Goal: Task Accomplishment & Management: Use online tool/utility

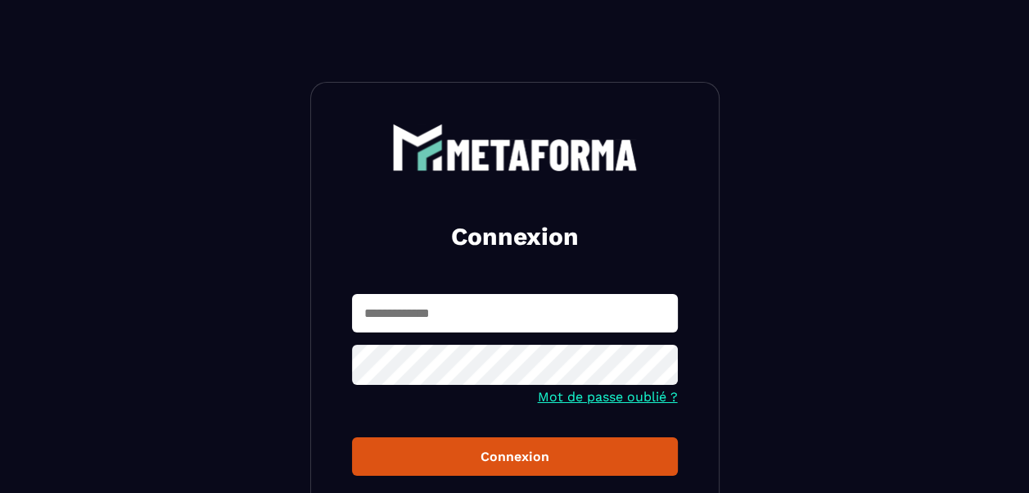
type input "**********"
click at [477, 458] on div "Connexion" at bounding box center [515, 456] width 300 height 16
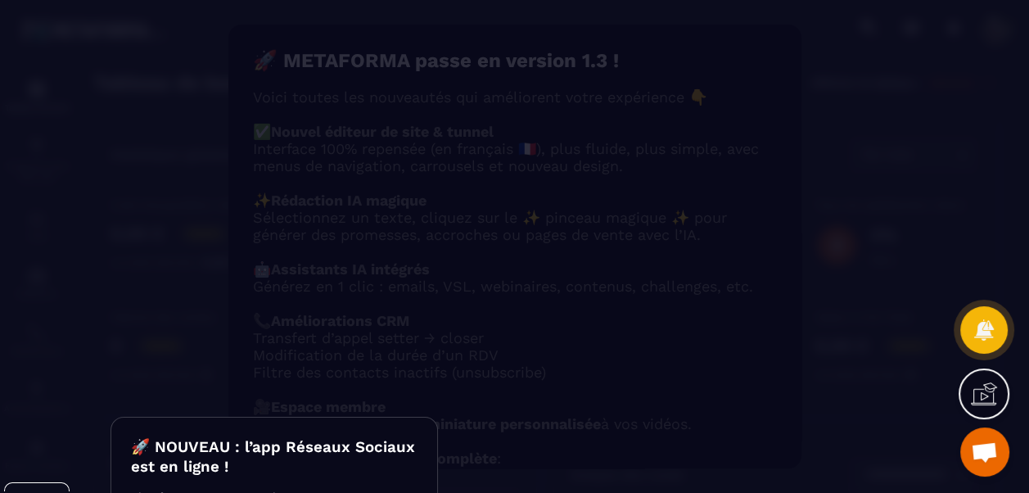
scroll to position [136, 0]
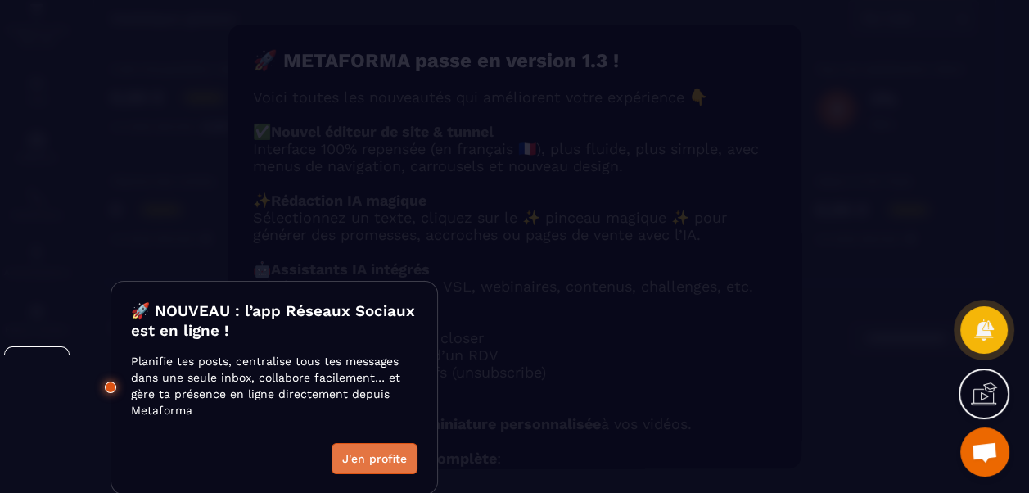
click at [381, 462] on button "J'en profite" at bounding box center [374, 458] width 86 height 31
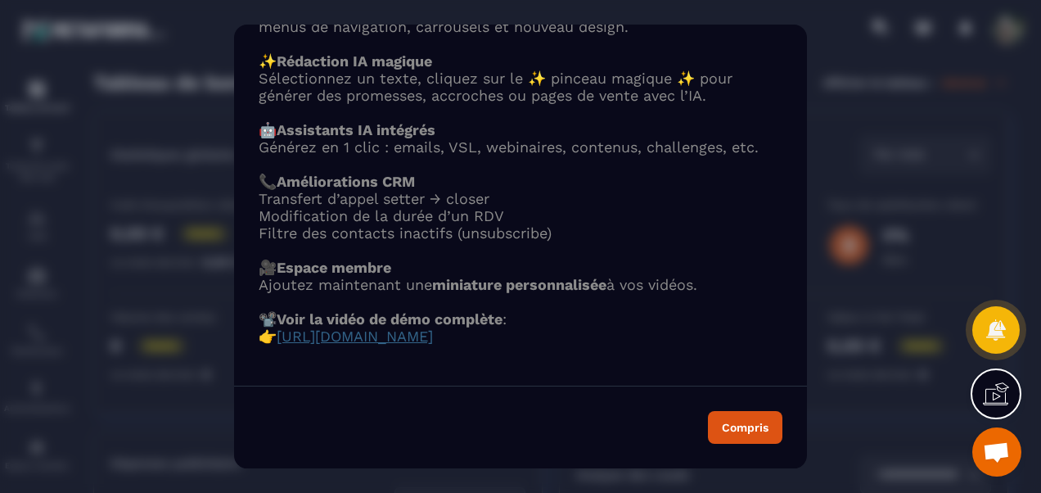
scroll to position [186, 0]
click at [433, 327] on span "[URL][DOMAIN_NAME]" at bounding box center [355, 335] width 156 height 17
